Goal: Task Accomplishment & Management: Manage account settings

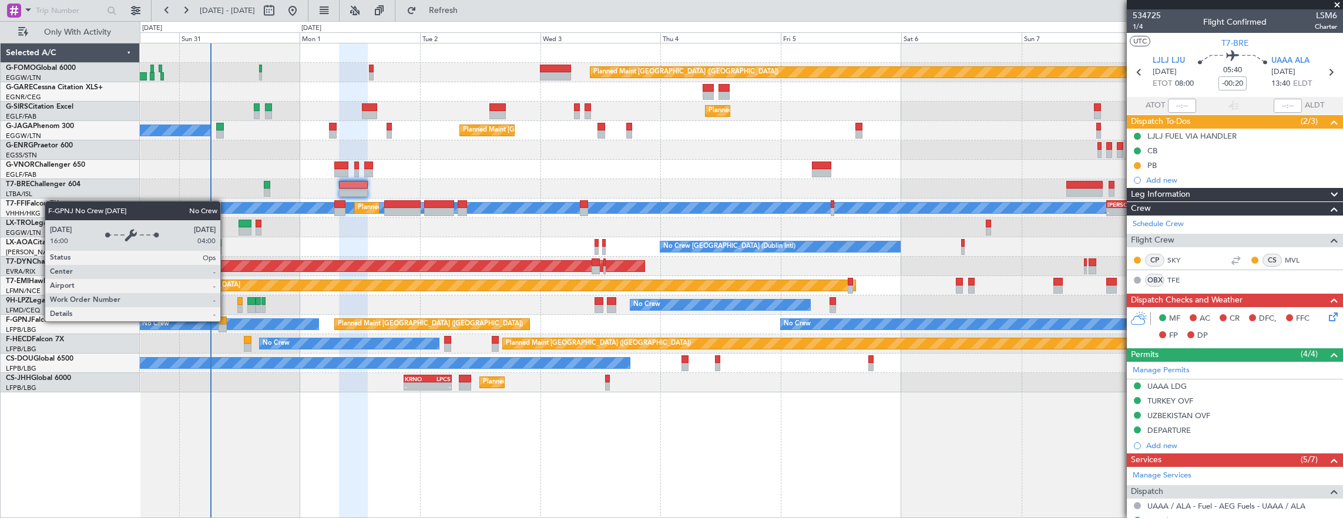
click at [226, 321] on div "No Crew" at bounding box center [229, 324] width 180 height 11
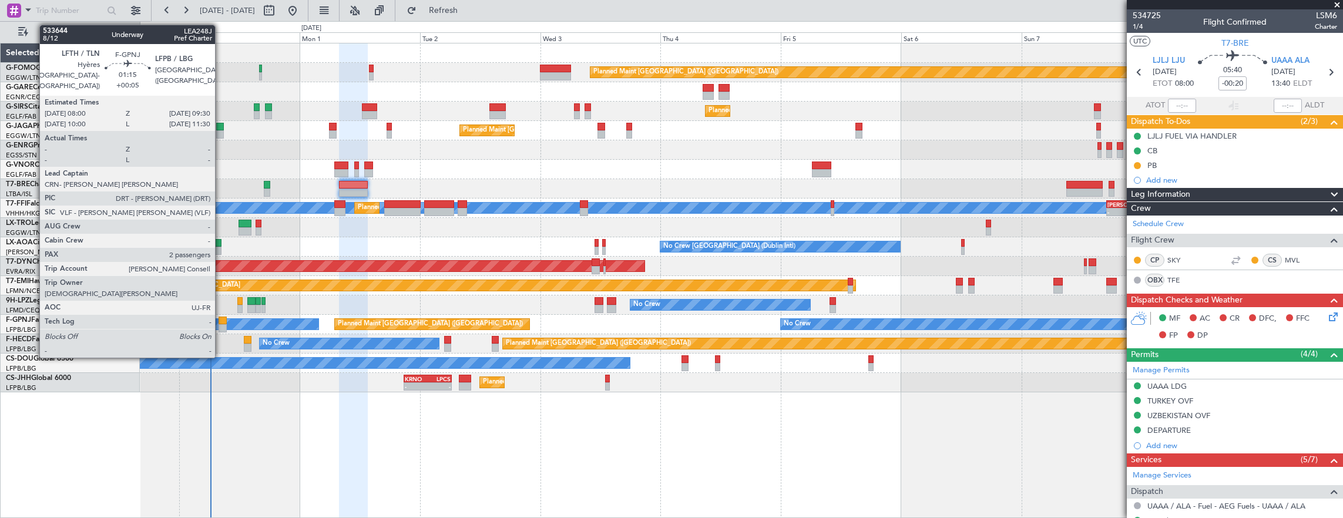
click at [221, 323] on div at bounding box center [223, 321] width 8 height 8
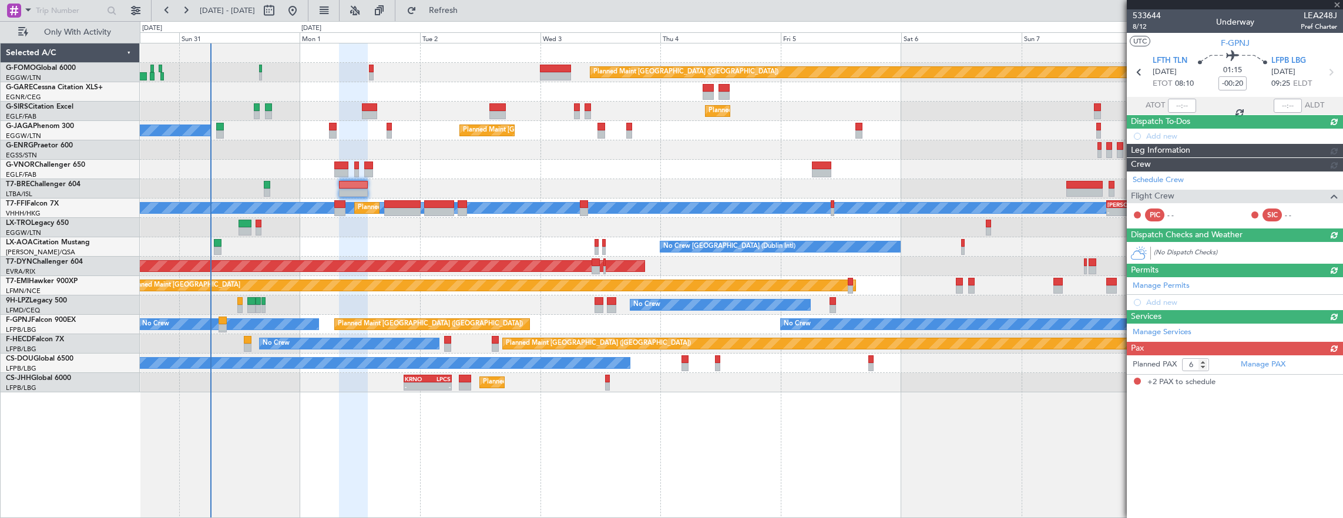
type input "+00:05"
type input "2"
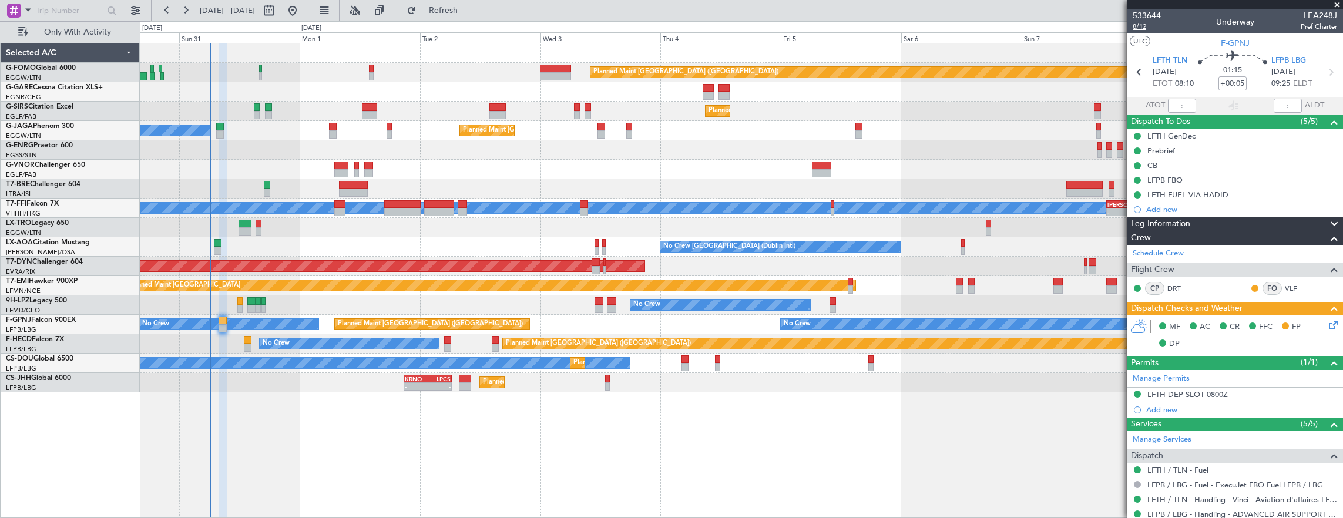
click at [1138, 26] on span "8/12" at bounding box center [1147, 27] width 28 height 10
click at [1150, 25] on span "8/12" at bounding box center [1147, 27] width 28 height 10
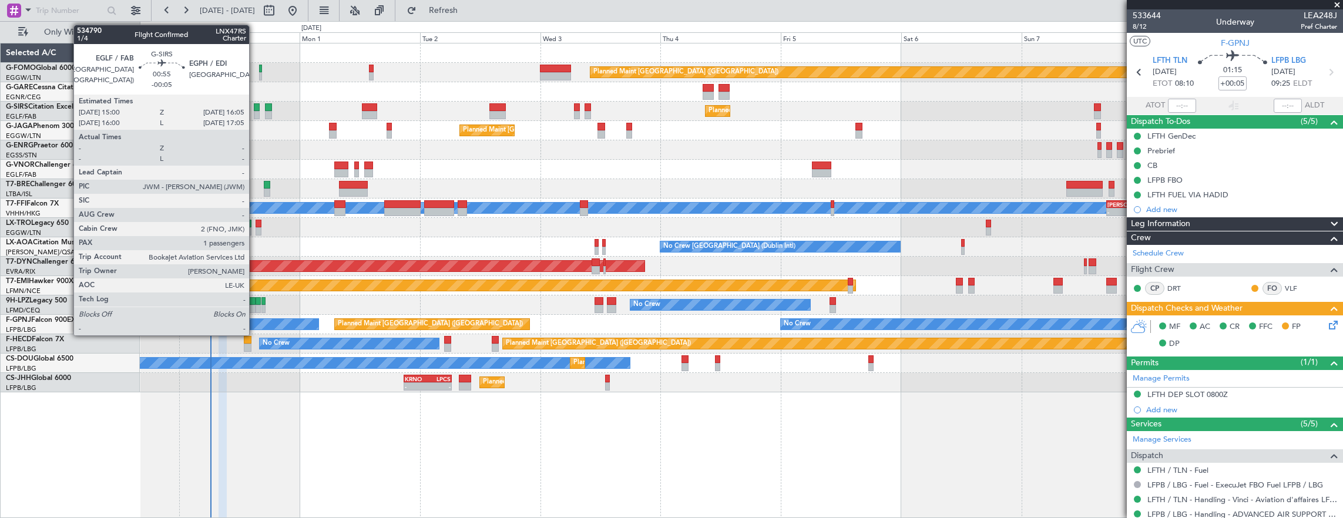
click at [255, 110] on div at bounding box center [257, 107] width 6 height 8
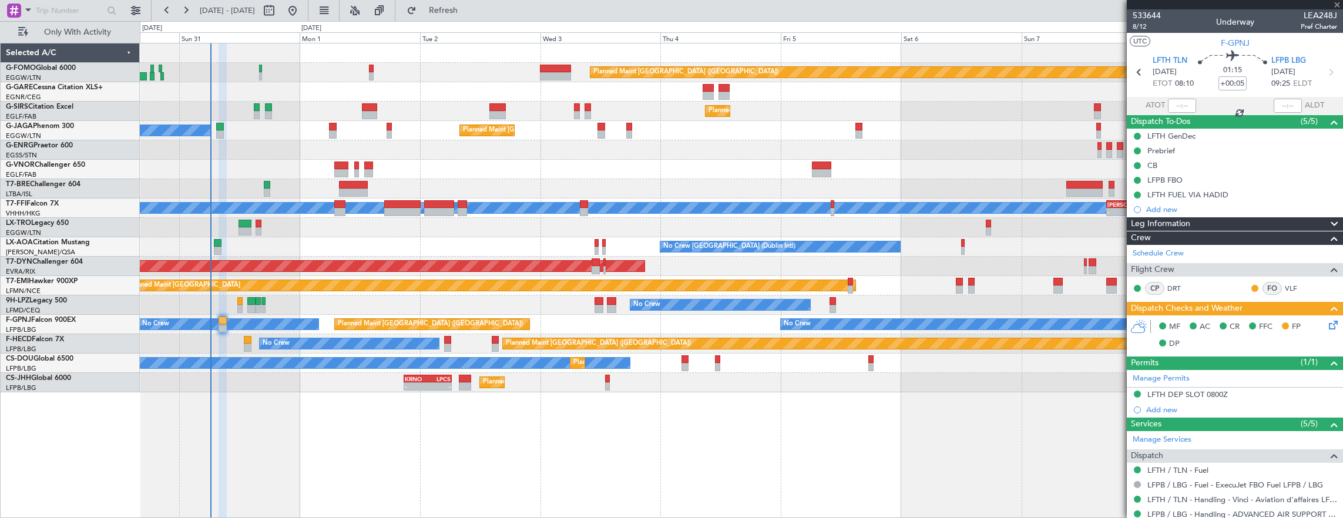
type input "-00:05"
type input "1"
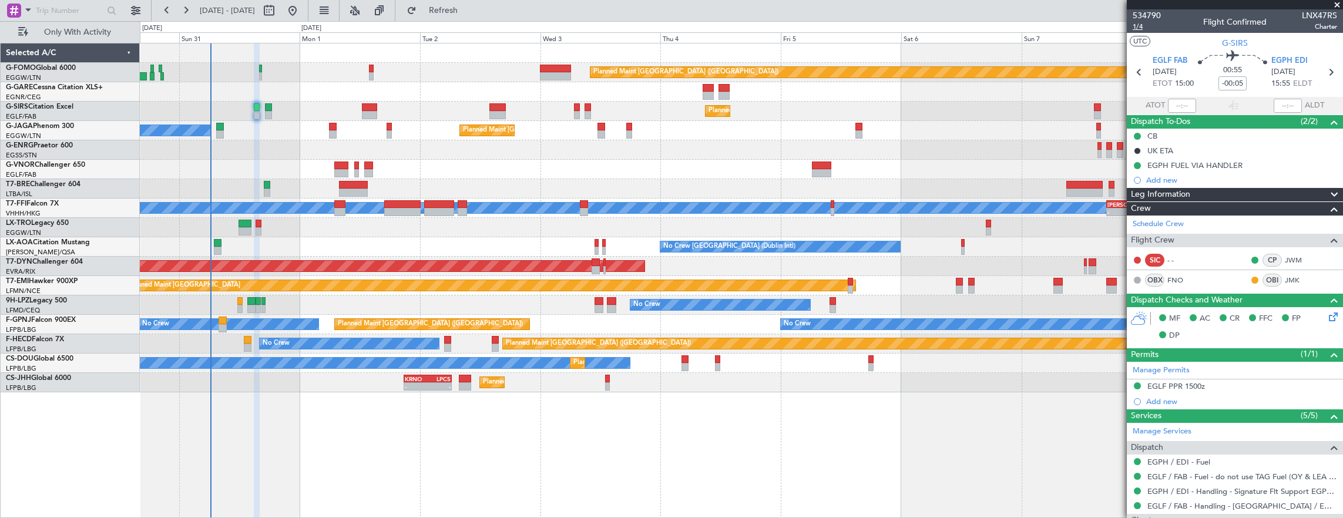
click at [1138, 26] on span "1/4" at bounding box center [1147, 27] width 28 height 10
click at [1285, 277] on link "JMK" at bounding box center [1298, 280] width 26 height 11
click at [1175, 276] on link "FNO" at bounding box center [1181, 280] width 26 height 11
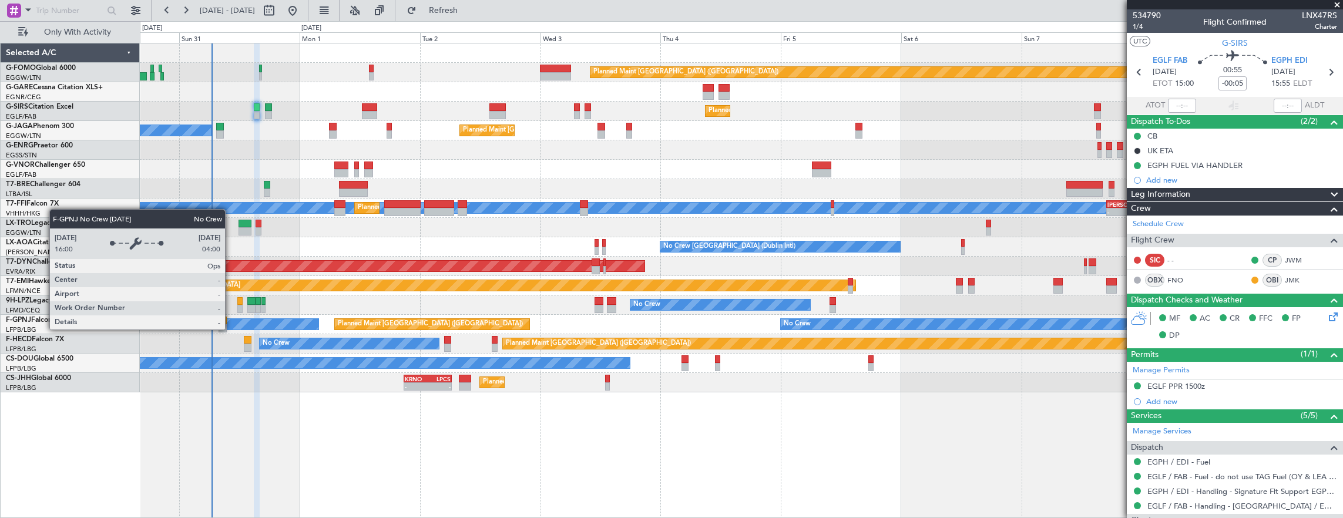
click at [232, 324] on div "No Crew" at bounding box center [229, 324] width 180 height 11
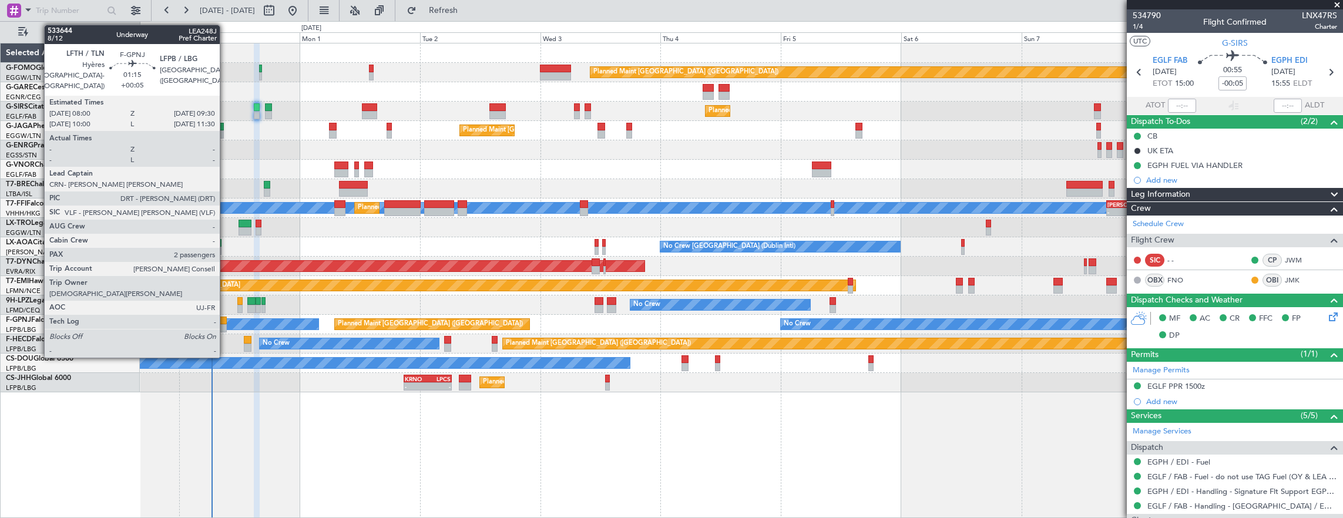
click at [226, 321] on div at bounding box center [223, 321] width 8 height 8
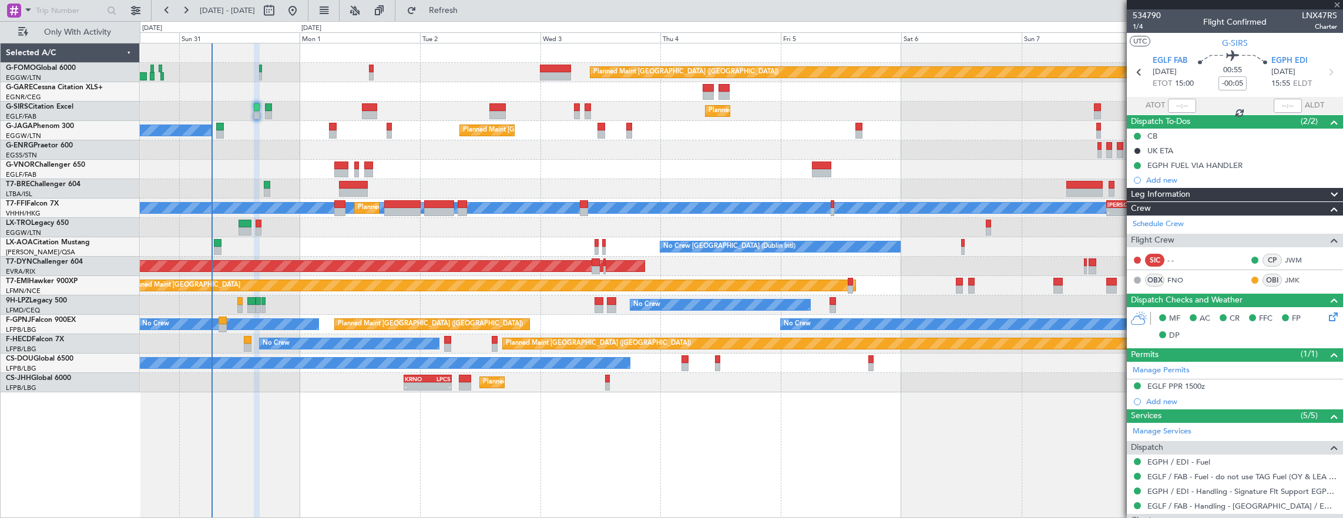
type input "+00:05"
type input "2"
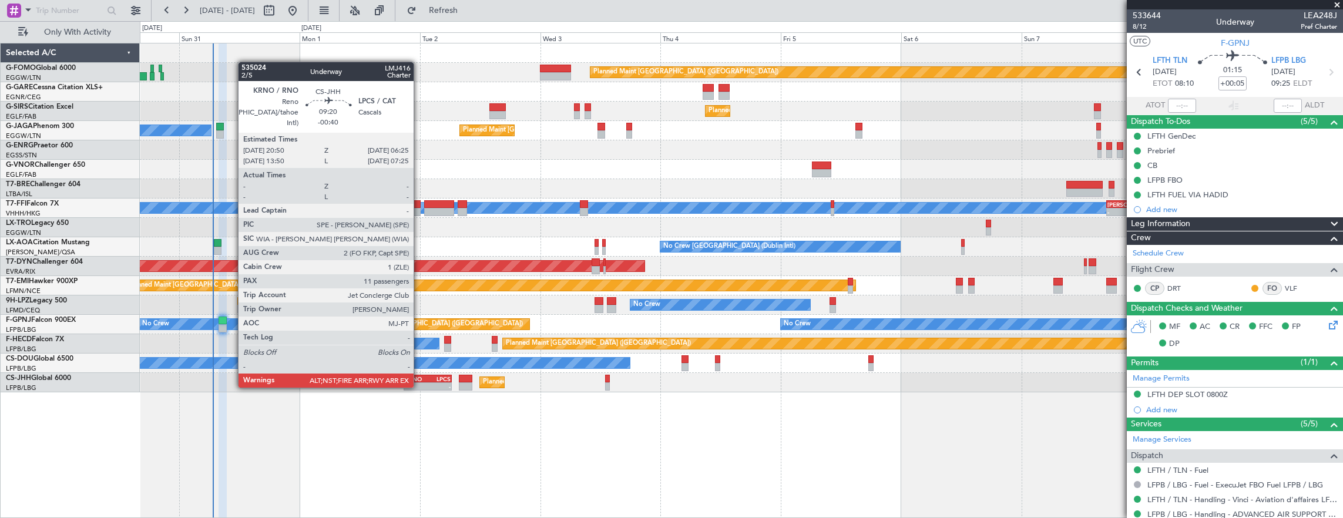
click at [419, 387] on div "-" at bounding box center [416, 386] width 23 height 7
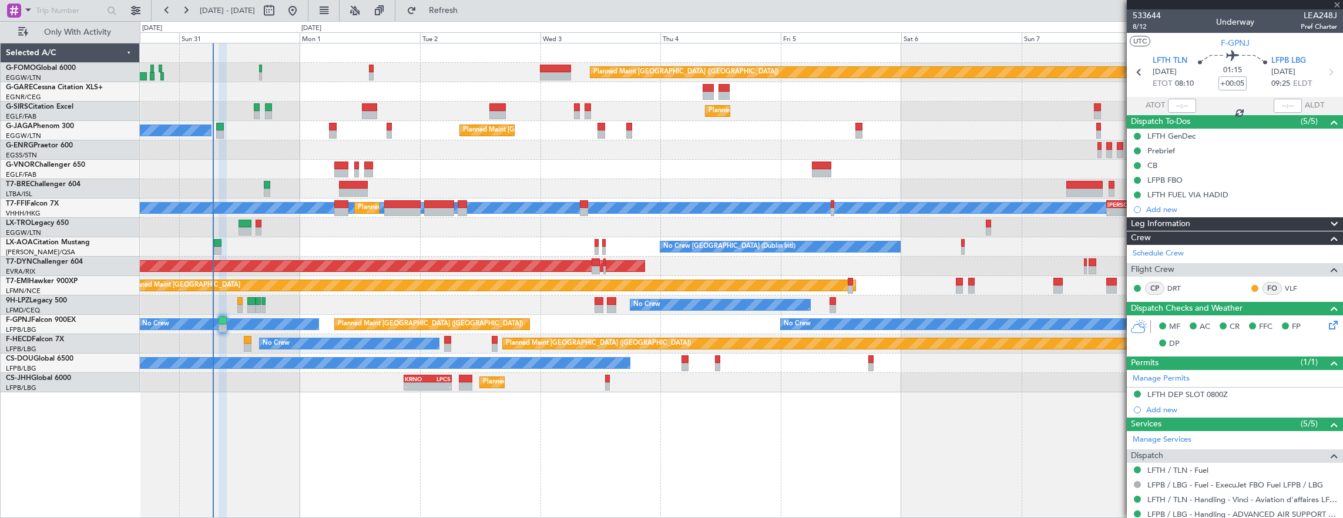
type input "-00:40"
type input "11"
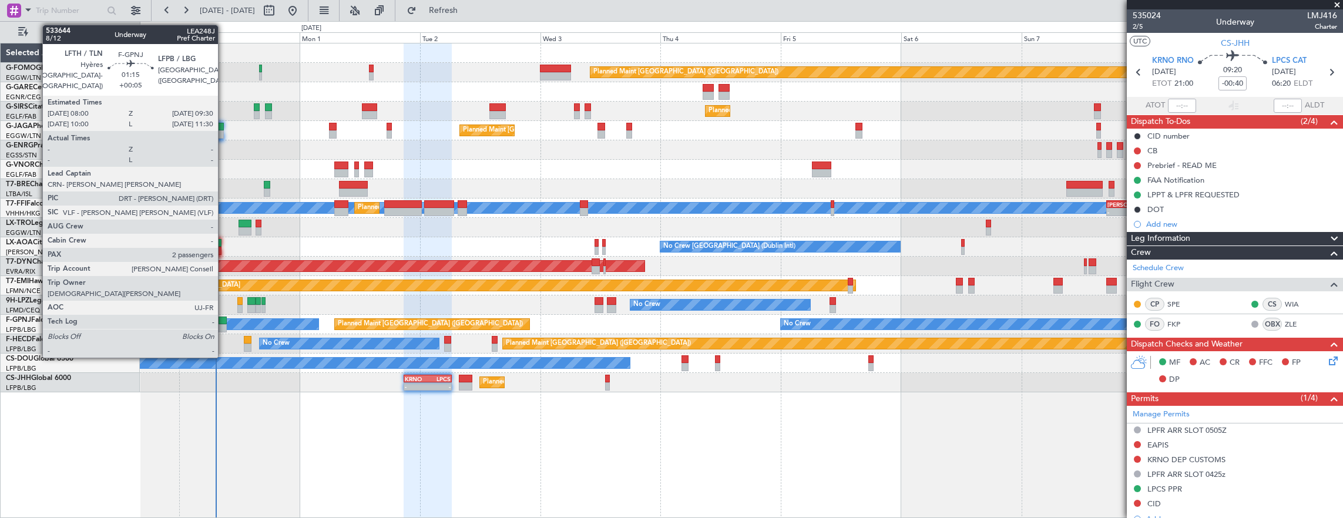
click at [224, 326] on div at bounding box center [223, 328] width 8 height 8
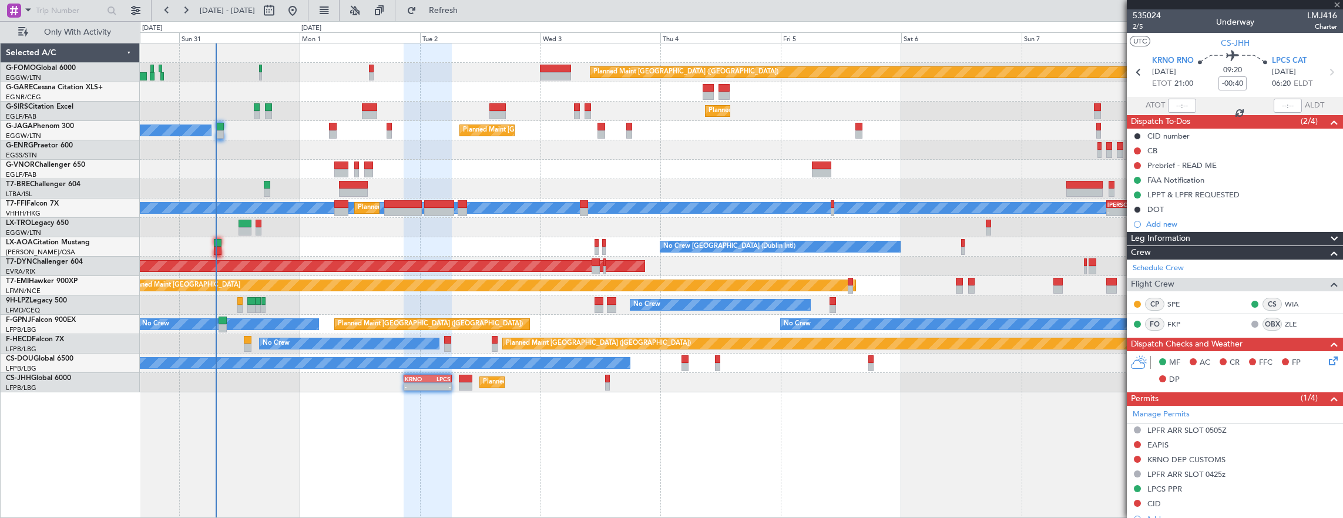
type input "+00:05"
type input "2"
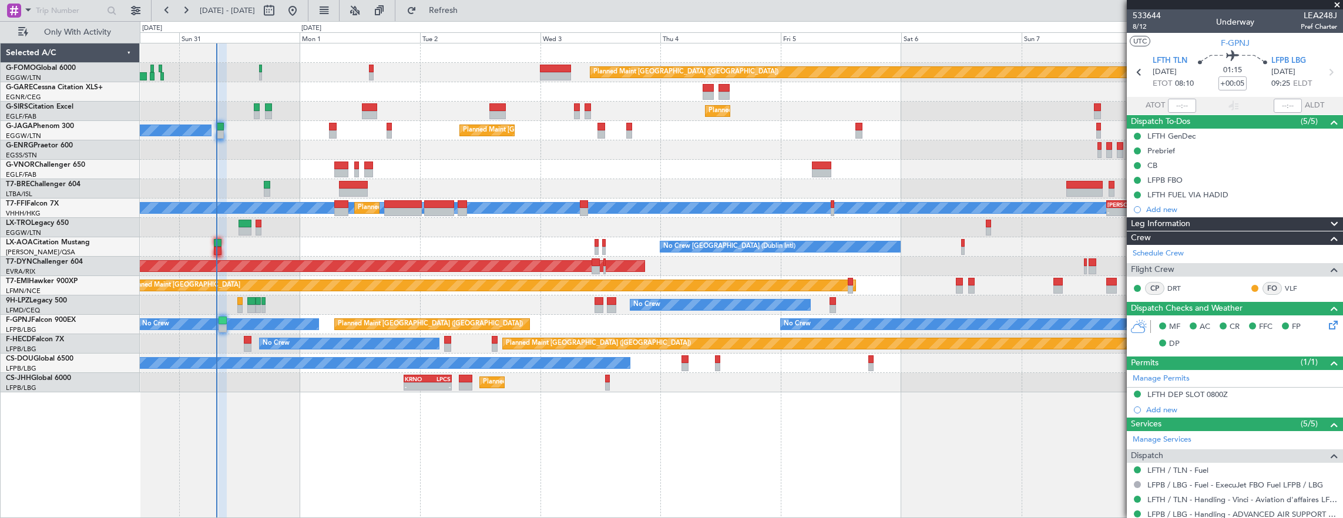
click at [217, 247] on div at bounding box center [218, 251] width 8 height 8
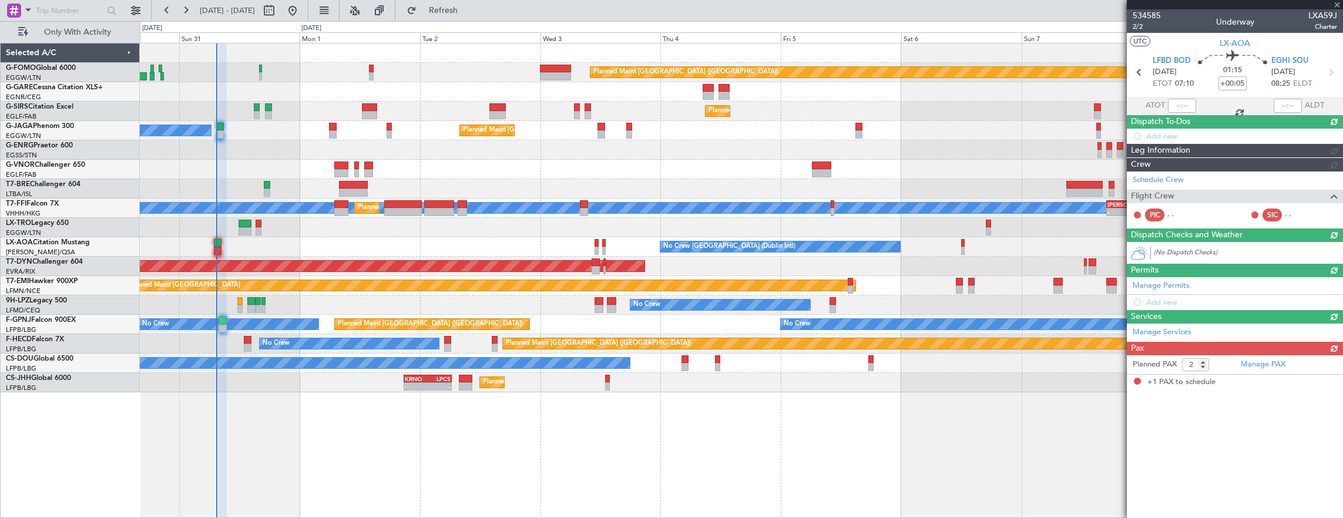
type input "1"
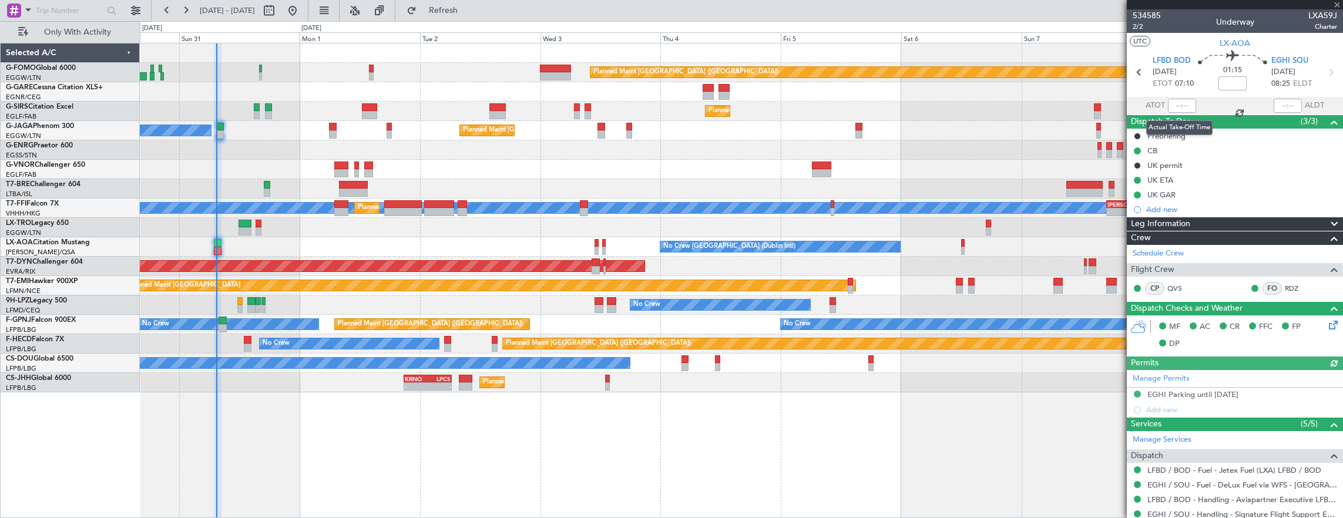
click at [1169, 103] on div at bounding box center [1182, 106] width 28 height 14
click at [1173, 103] on div at bounding box center [1182, 106] width 28 height 14
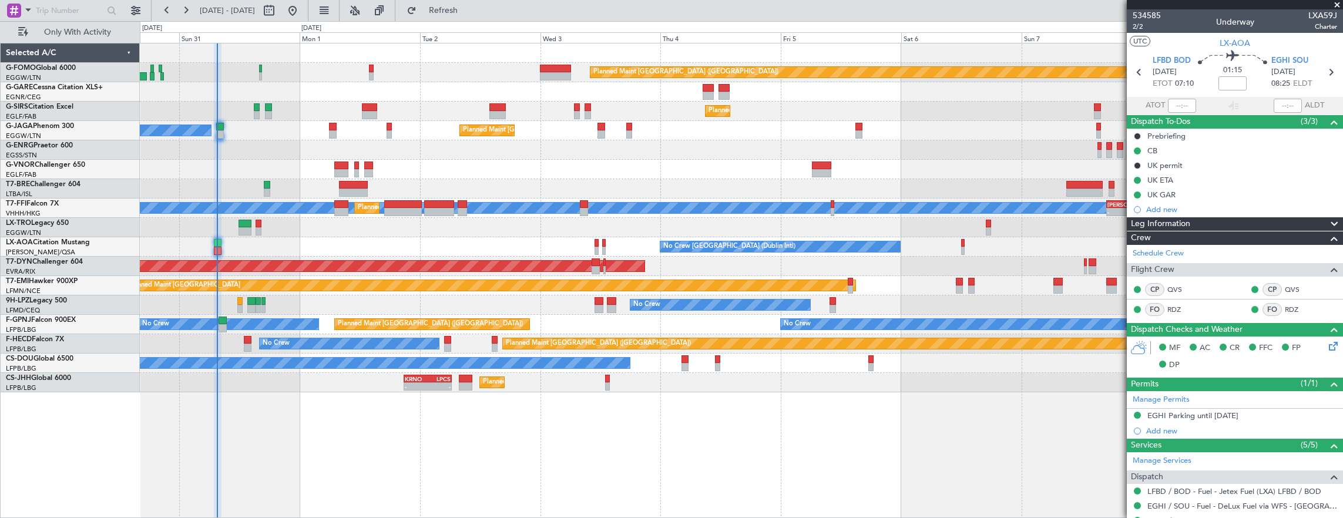
type input "07:06"
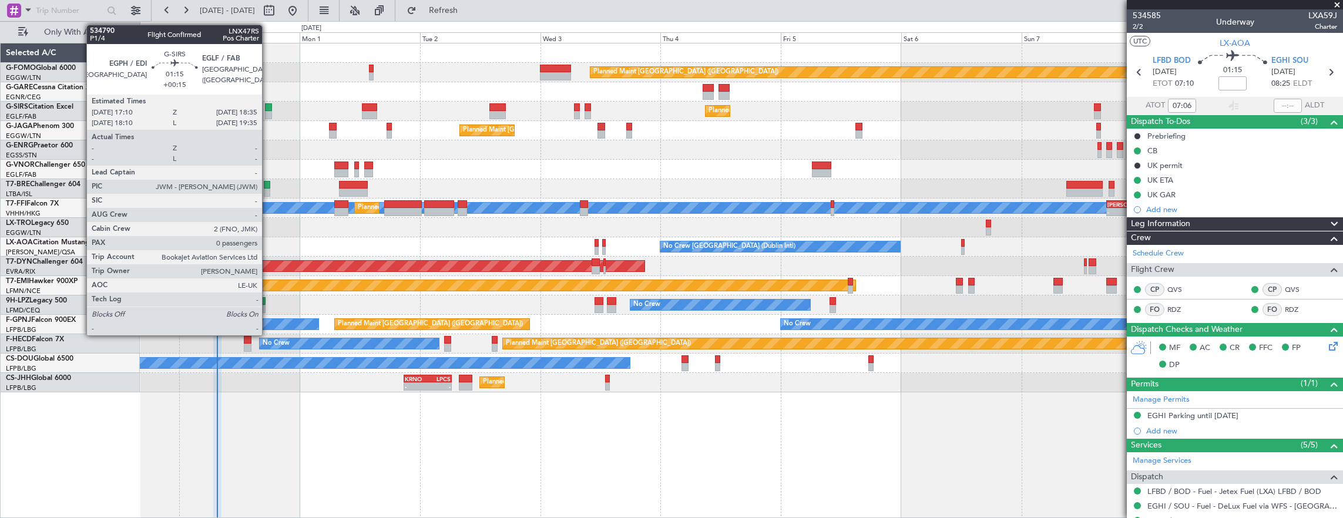
click at [268, 106] on div at bounding box center [269, 107] width 8 height 8
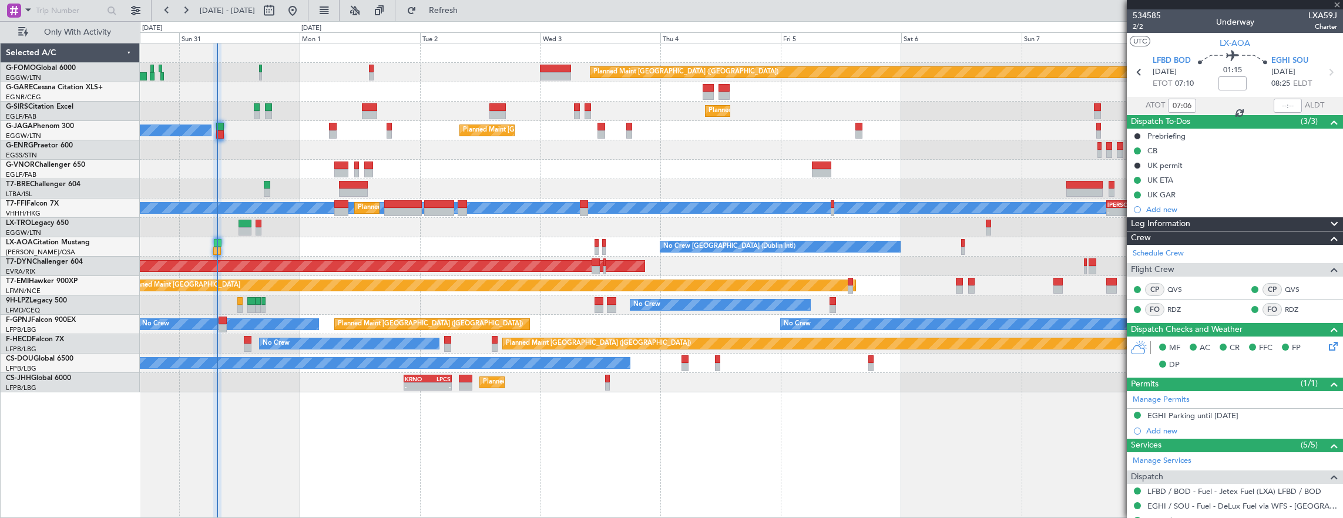
type input "+00:15"
type input "0"
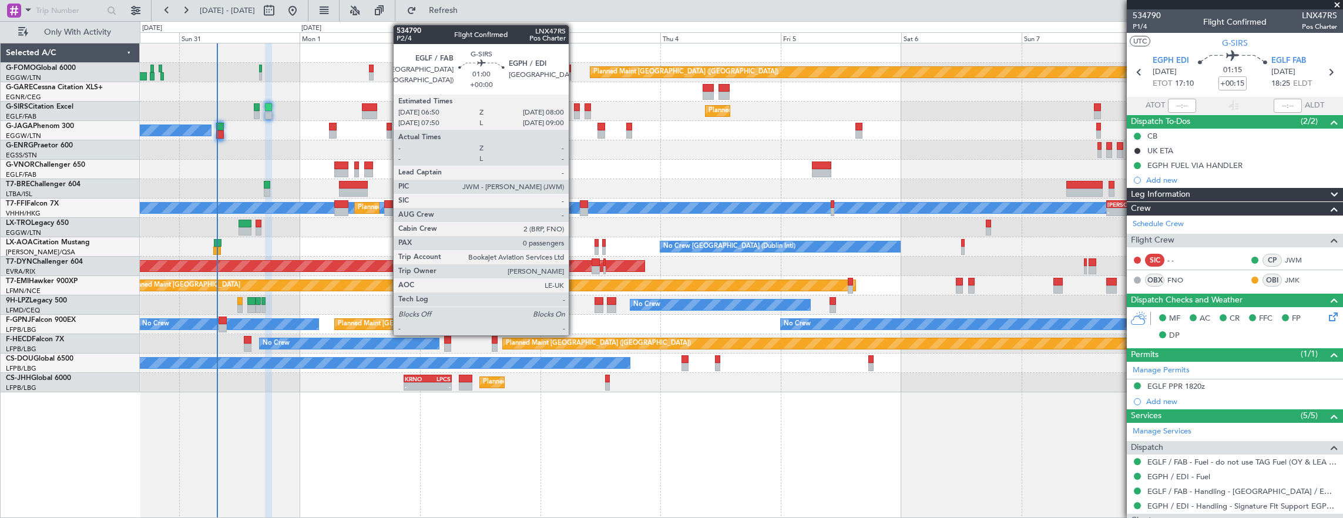
click at [575, 113] on div at bounding box center [577, 115] width 6 height 8
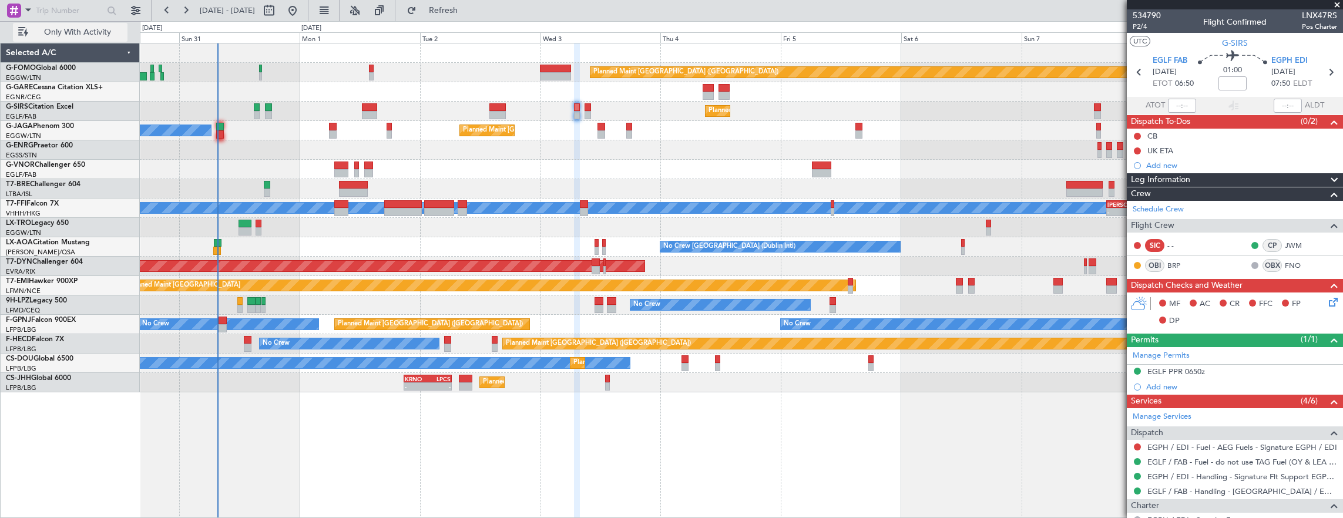
click at [63, 24] on button "Only With Activity" at bounding box center [70, 32] width 115 height 19
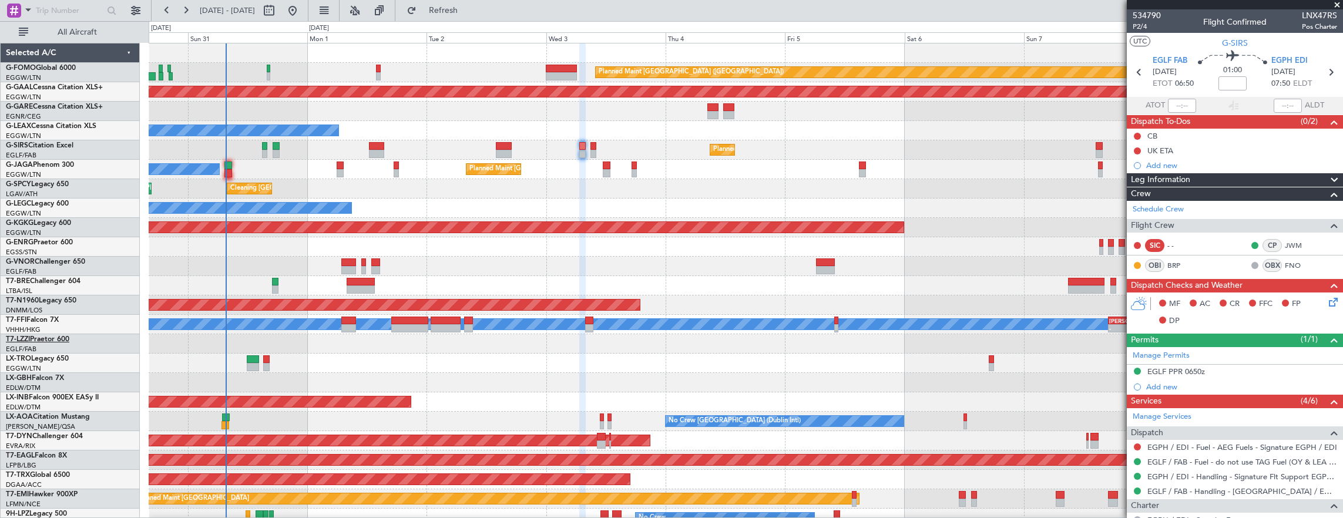
click at [48, 338] on link "T7-LZZI Praetor 600" at bounding box center [37, 339] width 63 height 7
